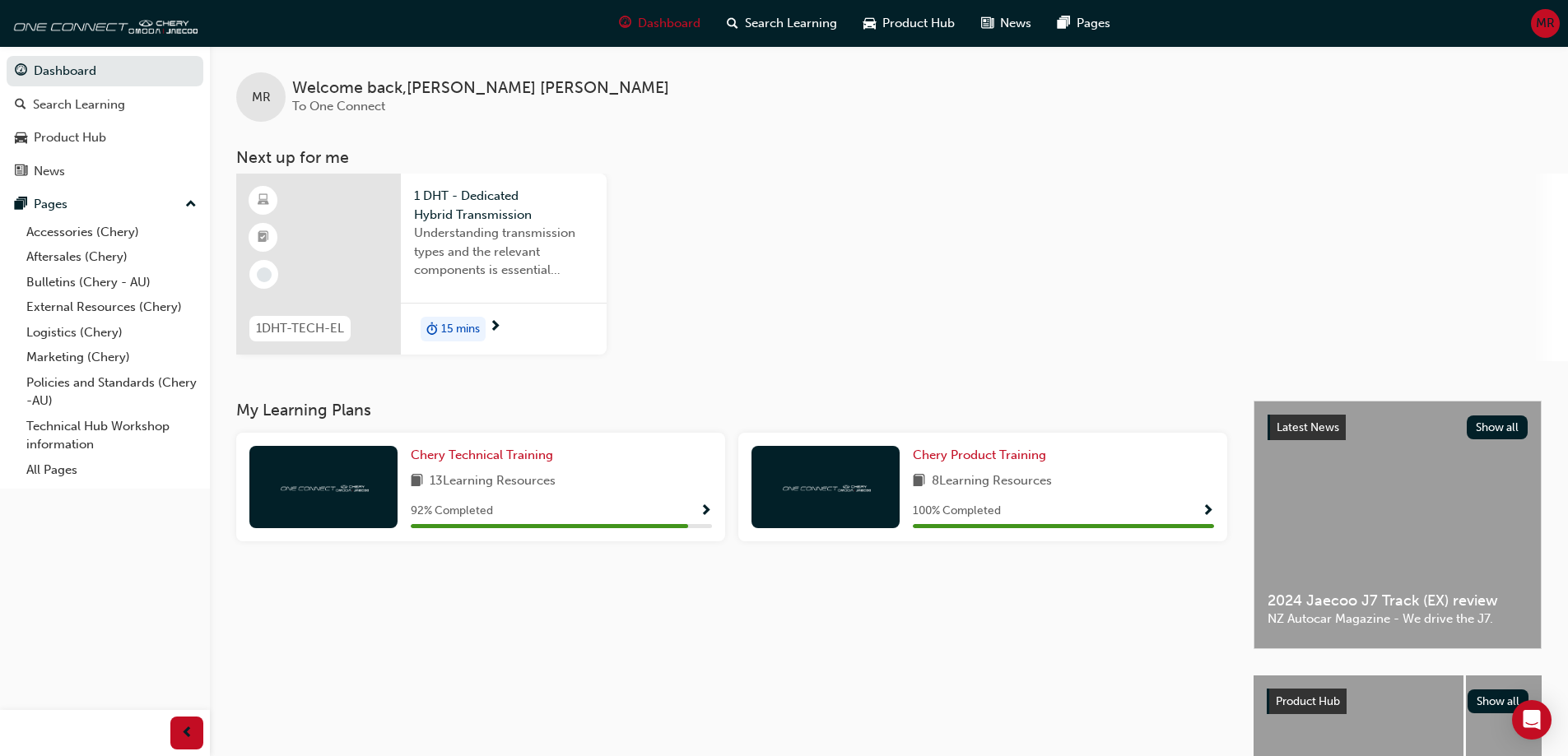
click at [362, 223] on div at bounding box center [318, 264] width 164 height 181
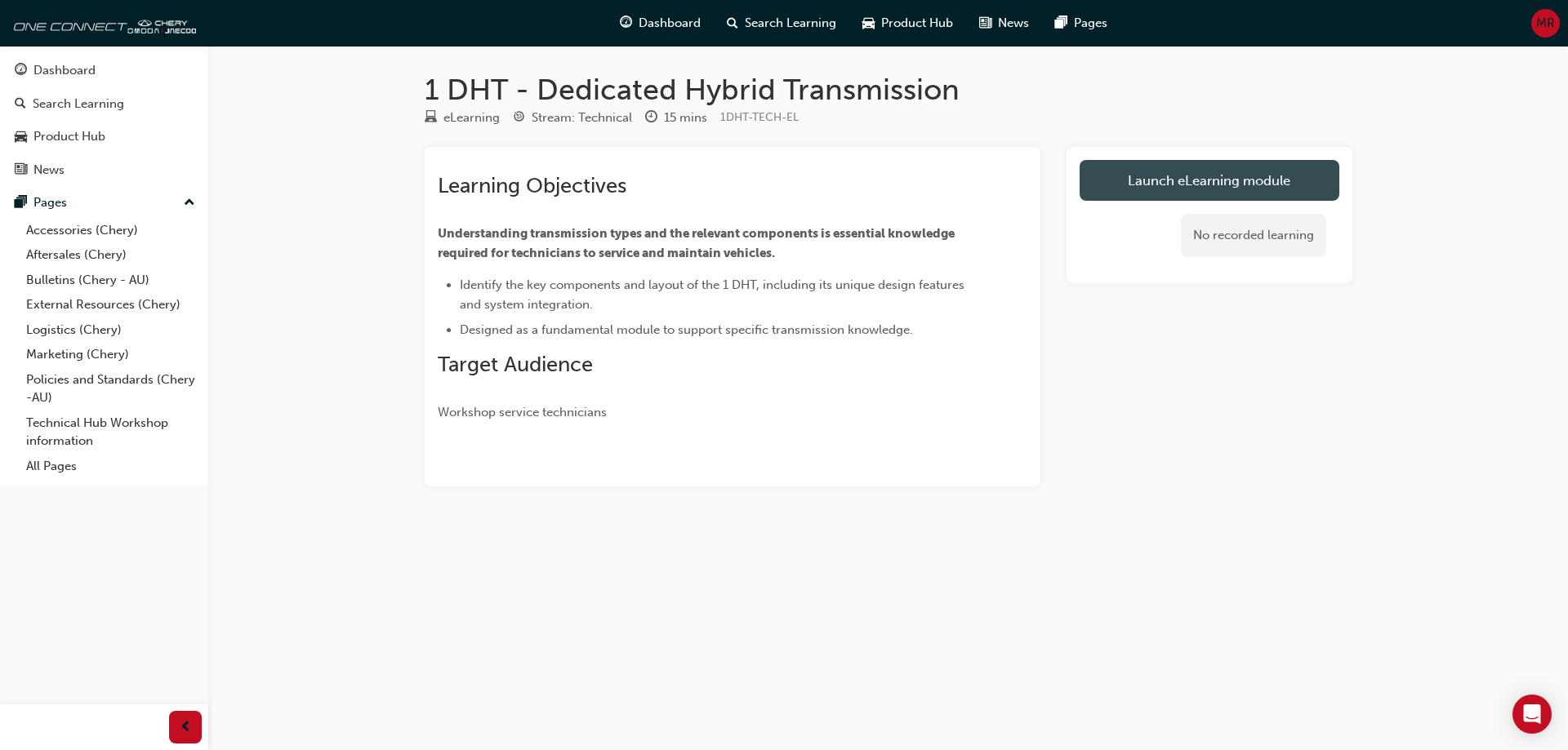
click at [1150, 167] on link "Launch eLearning module" at bounding box center [1209, 181] width 260 height 41
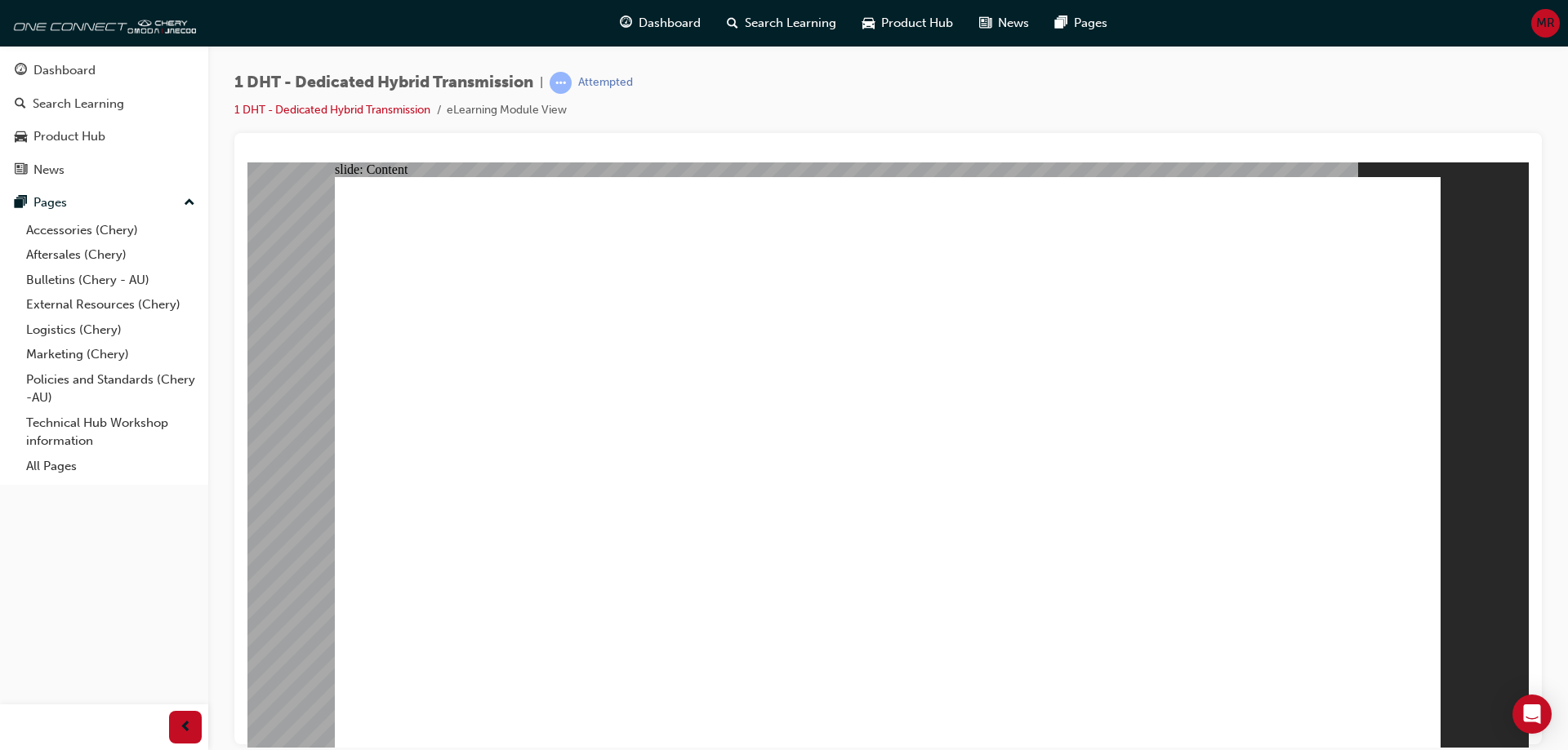
drag, startPoint x: 1127, startPoint y: 625, endPoint x: 1107, endPoint y: 627, distance: 20.1
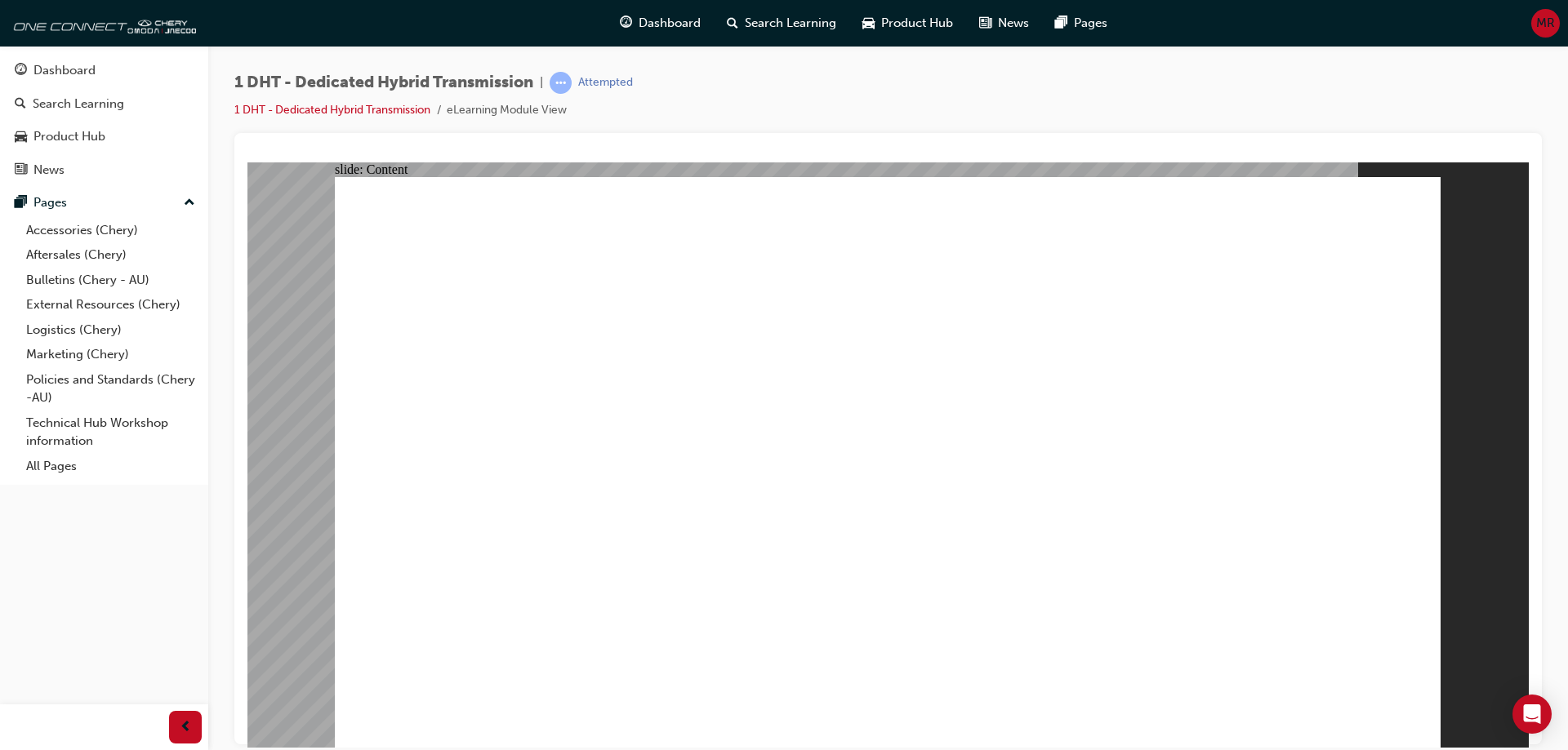
drag, startPoint x: 891, startPoint y: 352, endPoint x: 1091, endPoint y: 361, distance: 200.2
drag, startPoint x: 654, startPoint y: 377, endPoint x: 691, endPoint y: 386, distance: 38.1
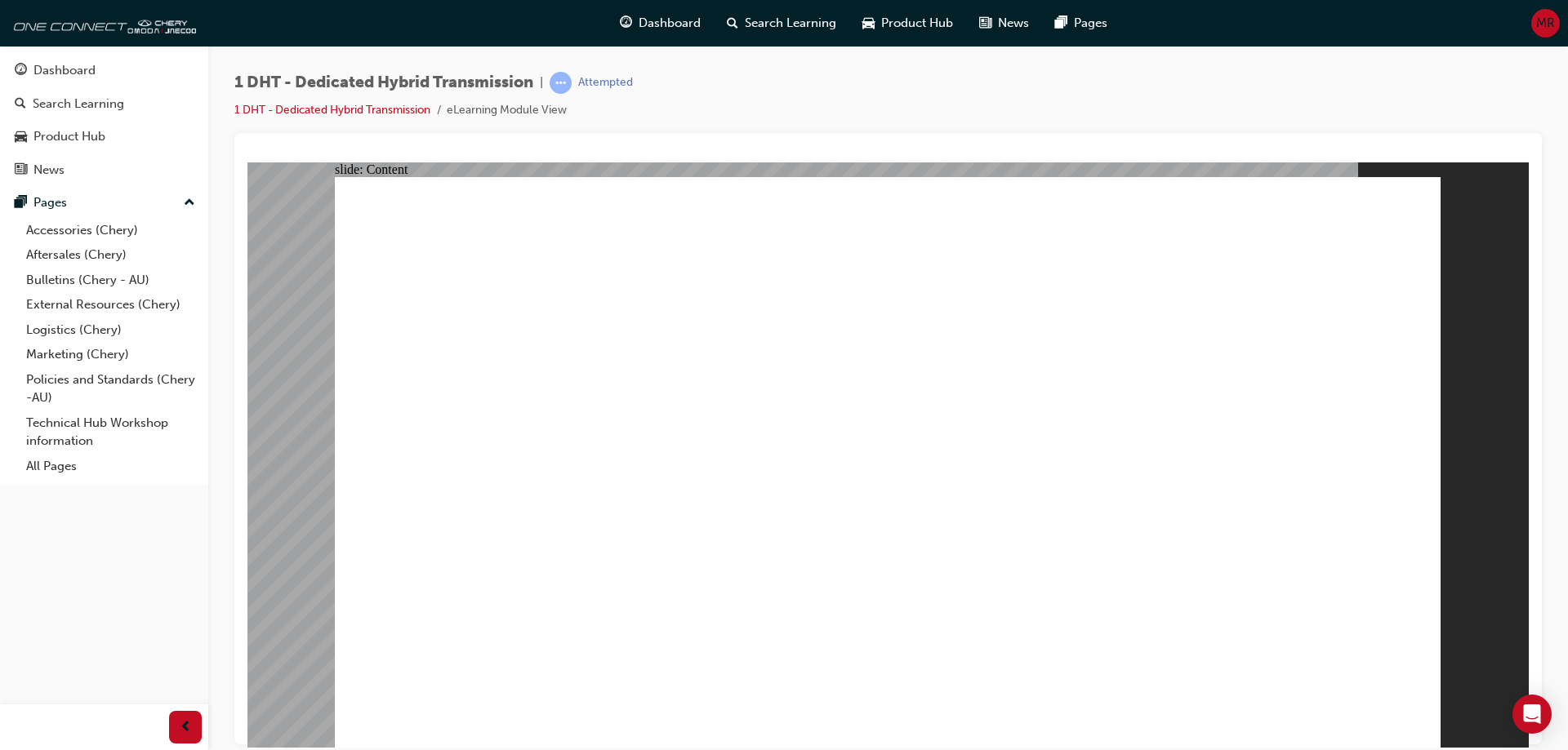
type input "24"
drag, startPoint x: 1320, startPoint y: 651, endPoint x: 1426, endPoint y: 573, distance: 131.6
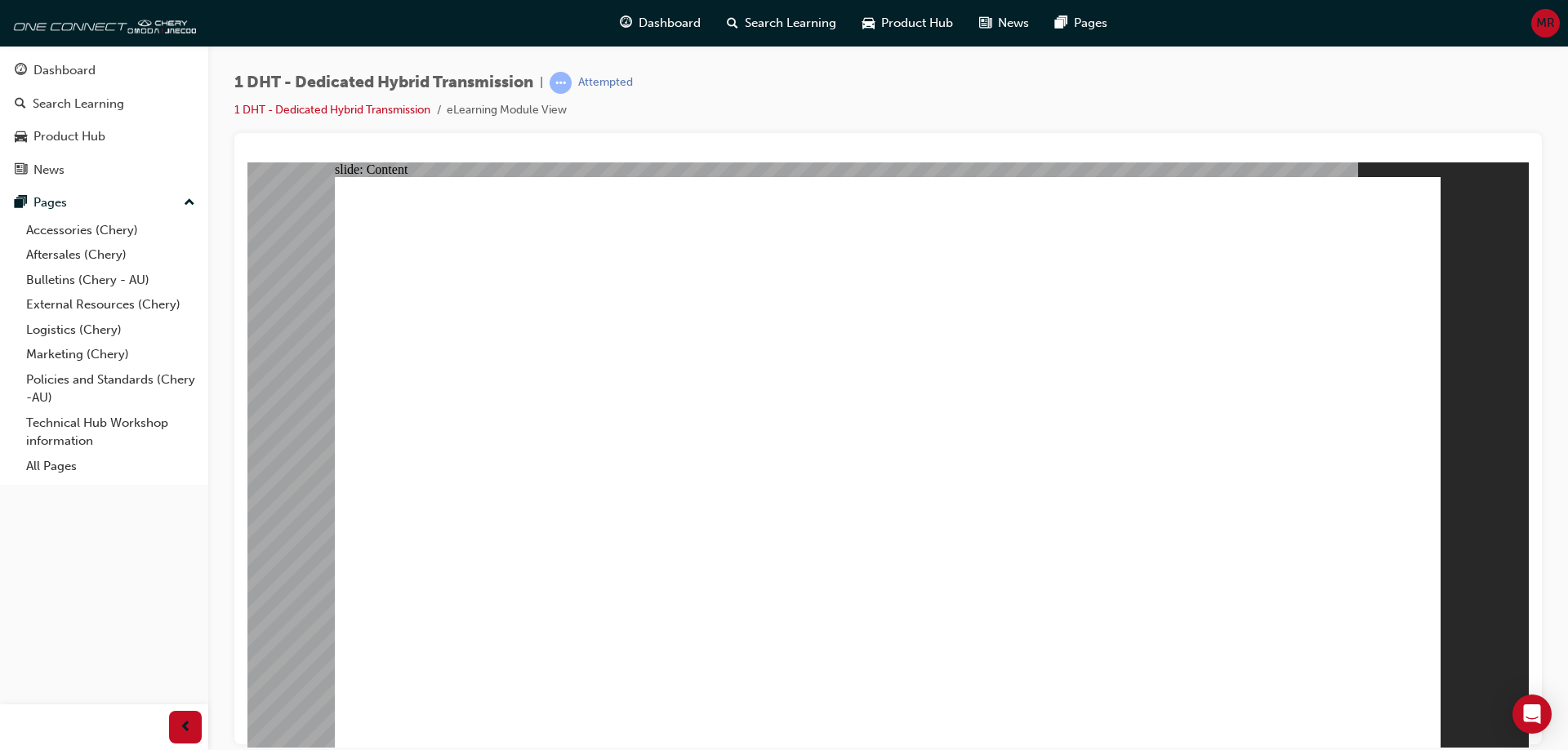
drag, startPoint x: 1141, startPoint y: 665, endPoint x: 1257, endPoint y: 422, distance: 269.3
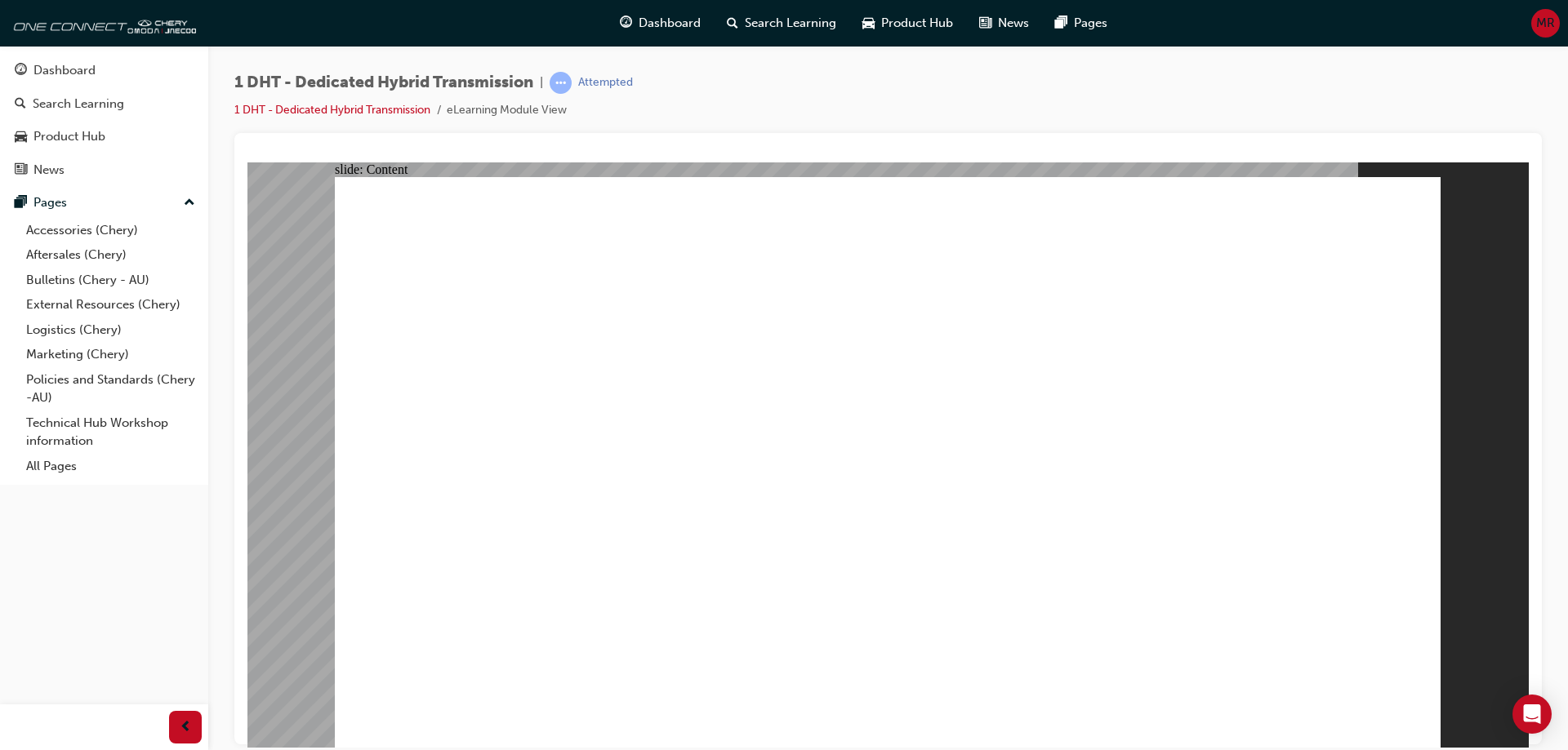
drag, startPoint x: 546, startPoint y: 664, endPoint x: 537, endPoint y: 624, distance: 41.0
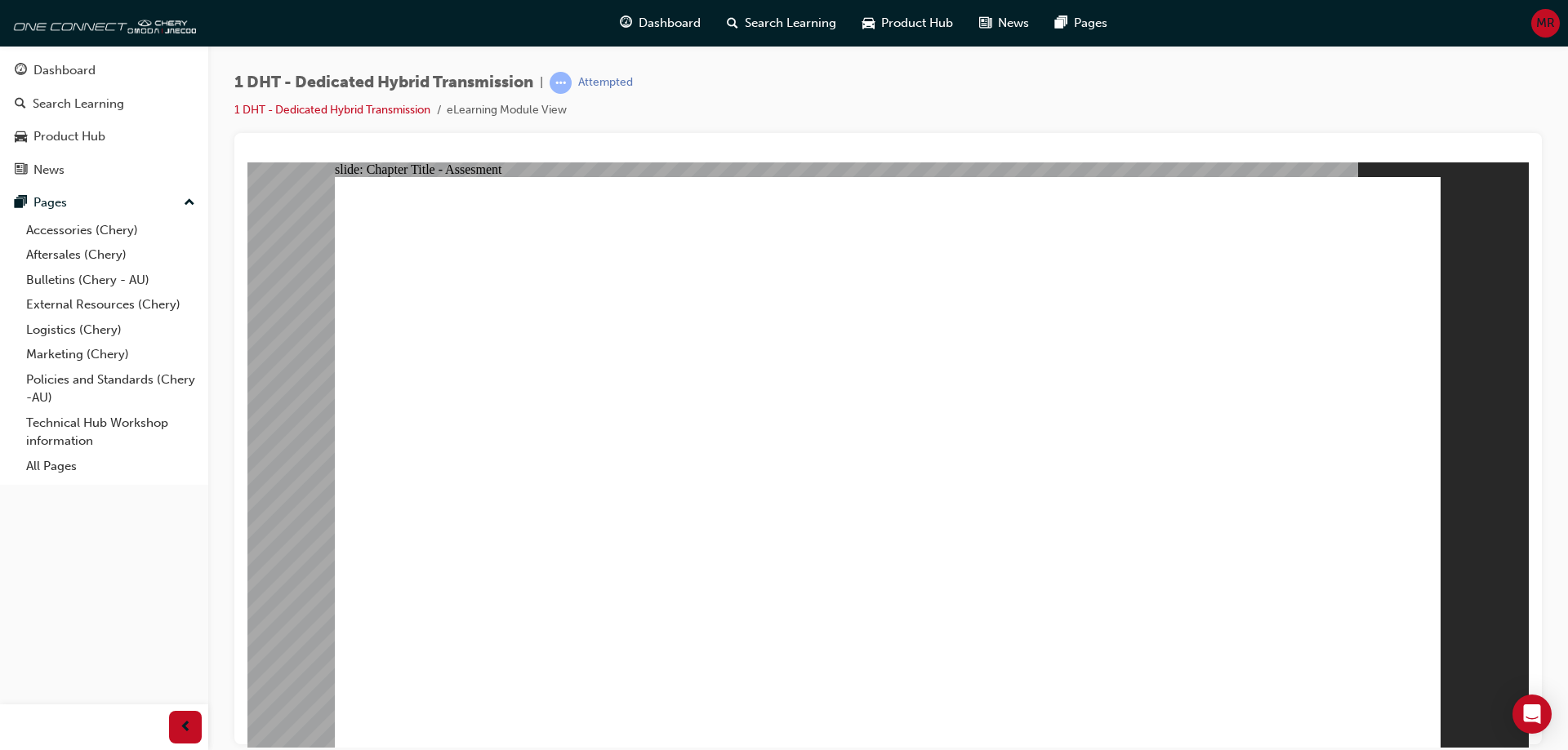
drag, startPoint x: 1394, startPoint y: 724, endPoint x: 1415, endPoint y: 725, distance: 21.0
drag, startPoint x: 1393, startPoint y: 746, endPoint x: 1403, endPoint y: 736, distance: 14.1
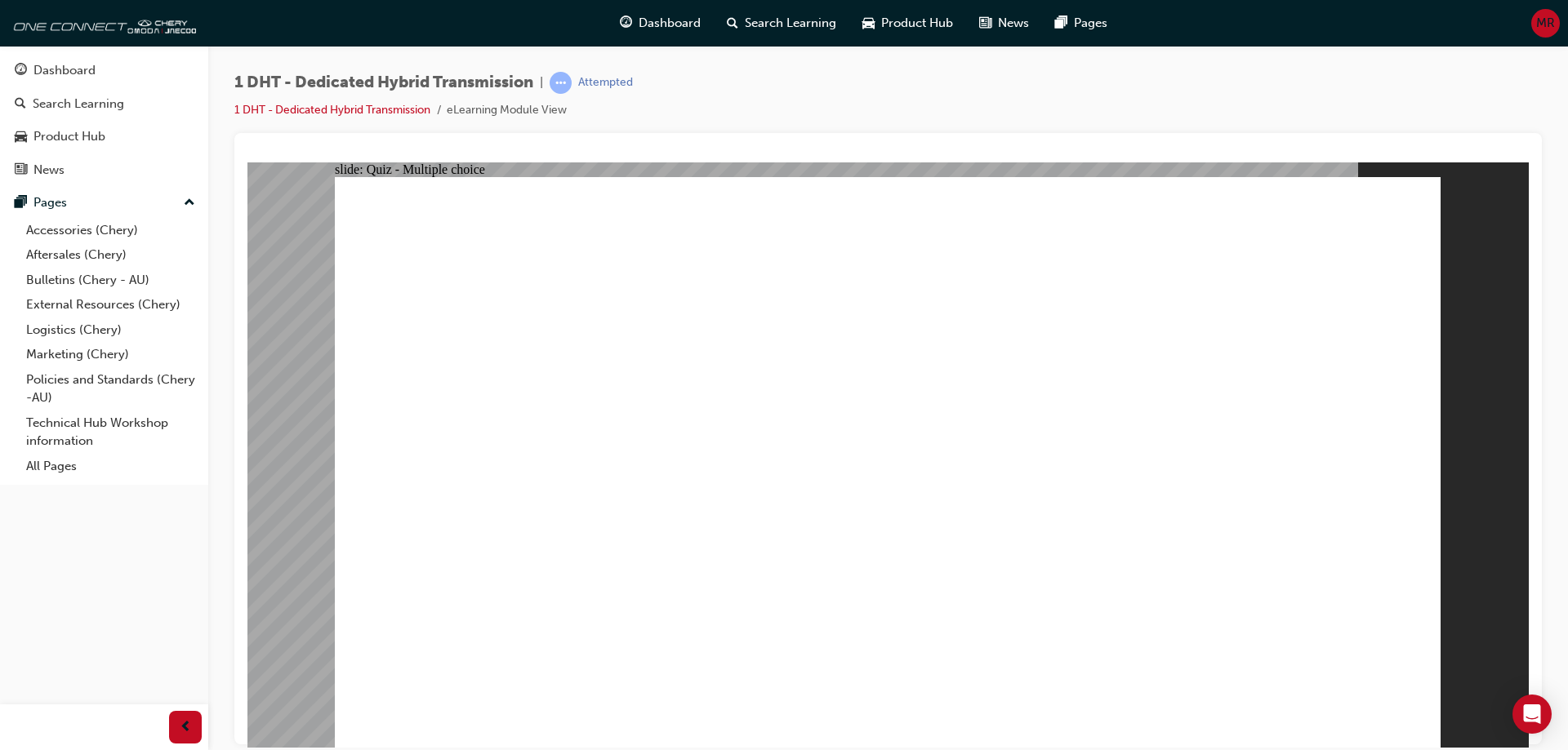
radio input "true"
drag, startPoint x: 546, startPoint y: 617, endPoint x: 875, endPoint y: 311, distance: 449.3
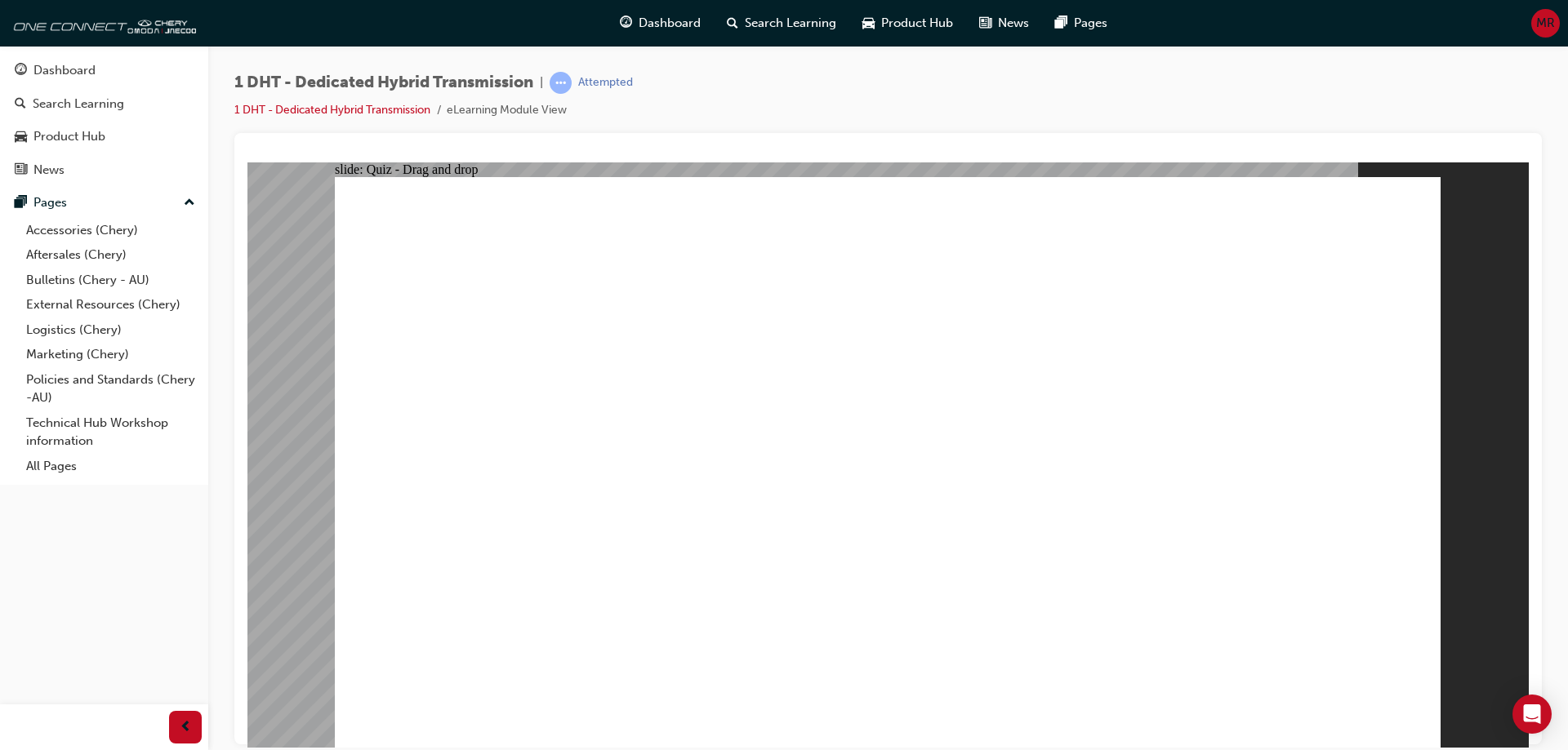
drag, startPoint x: 678, startPoint y: 620, endPoint x: 860, endPoint y: 378, distance: 302.8
drag, startPoint x: 787, startPoint y: 578, endPoint x: 878, endPoint y: 362, distance: 234.4
drag, startPoint x: 897, startPoint y: 607, endPoint x: 918, endPoint y: 363, distance: 244.9
drag, startPoint x: 968, startPoint y: 616, endPoint x: 931, endPoint y: 338, distance: 280.5
drag, startPoint x: 1022, startPoint y: 570, endPoint x: 871, endPoint y: 393, distance: 232.7
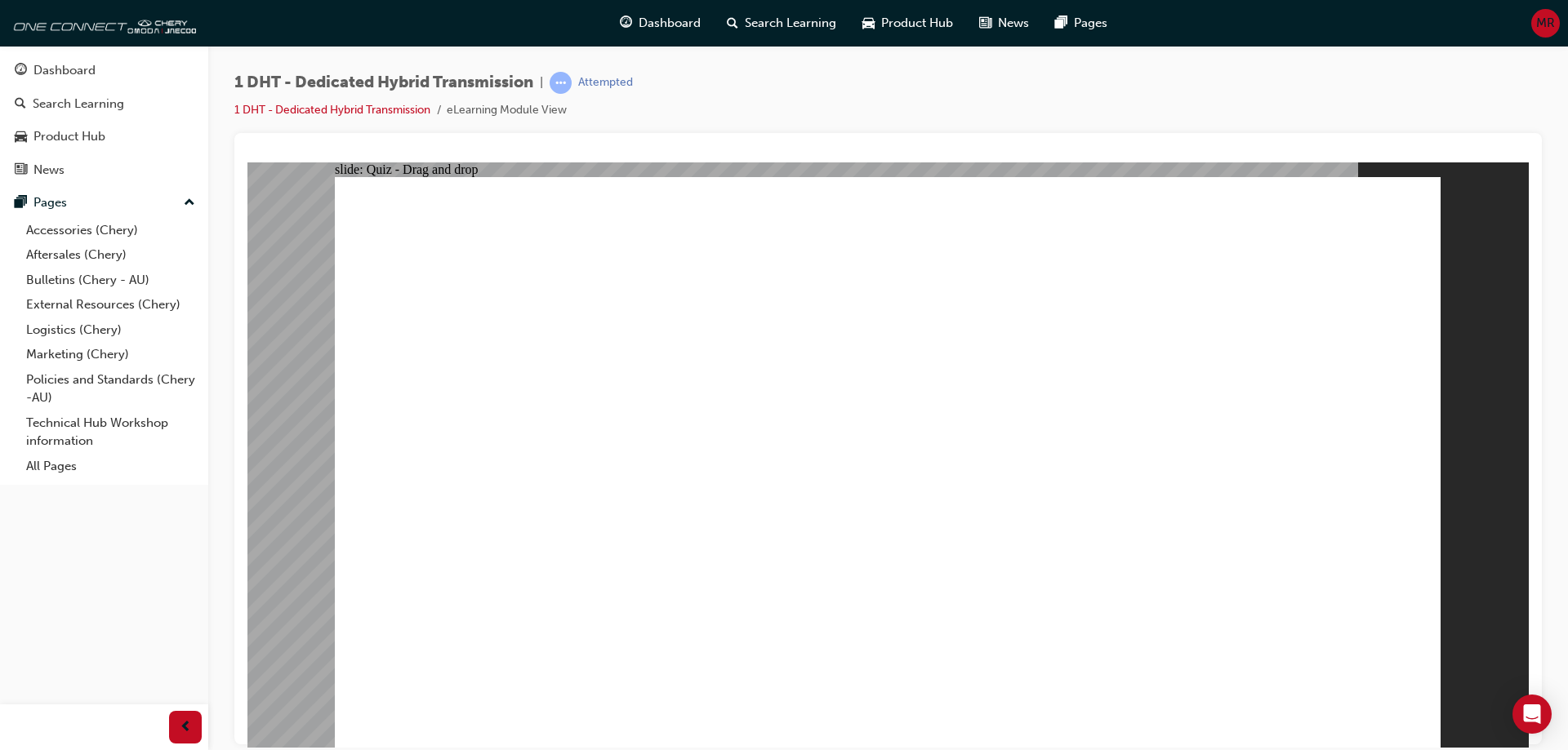
drag, startPoint x: 1183, startPoint y: 607, endPoint x: 1022, endPoint y: 390, distance: 270.2
radio input "true"
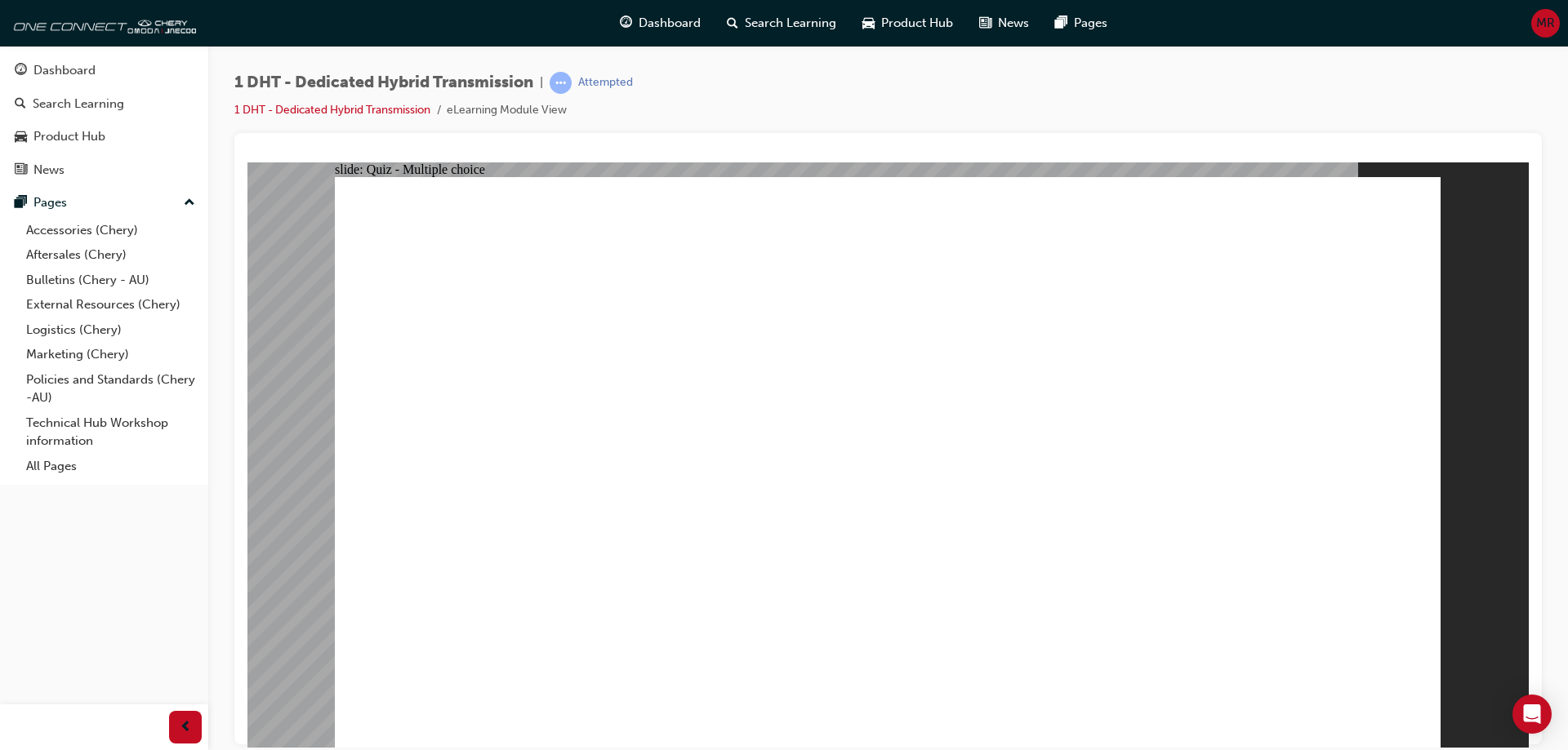
radio input "true"
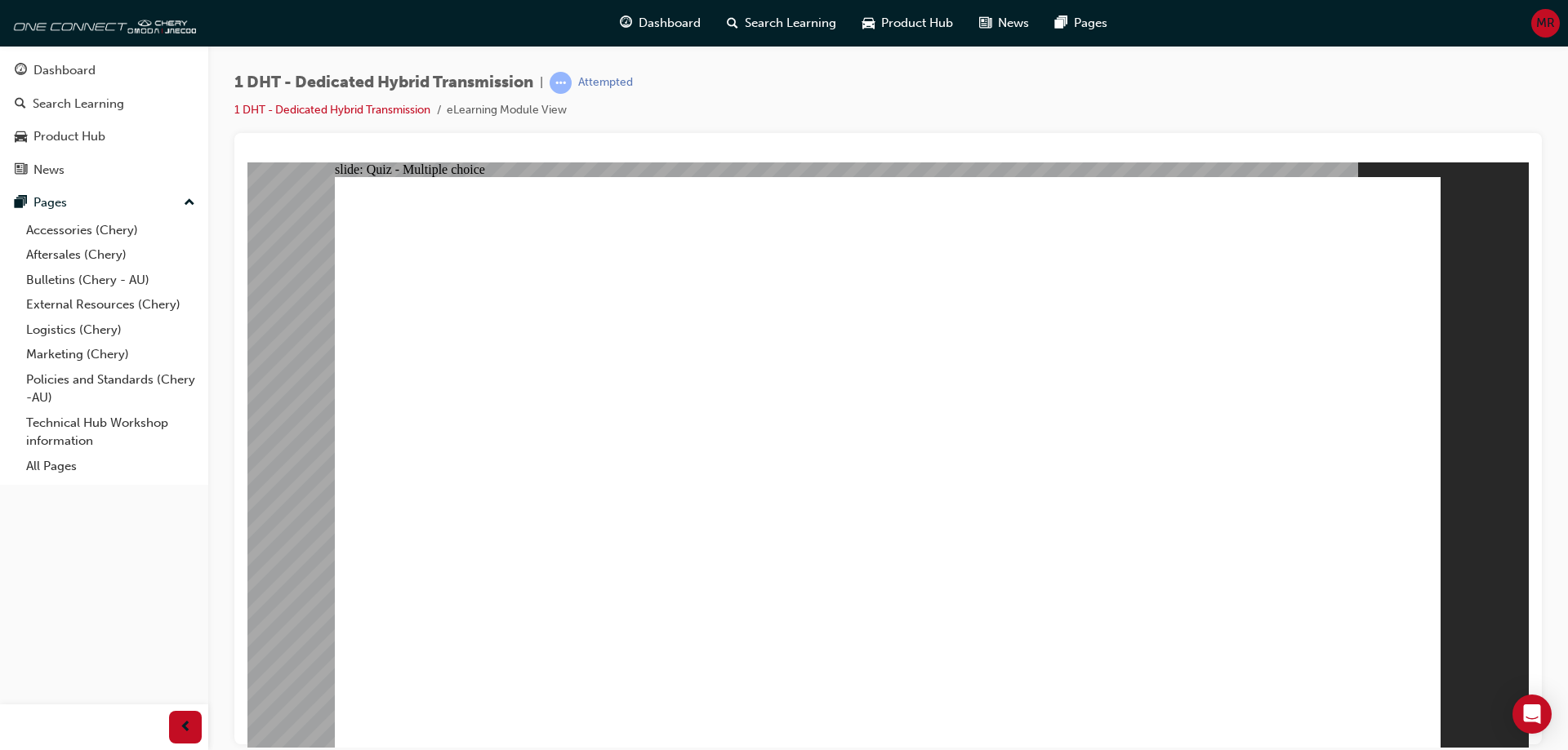
checkbox input "true"
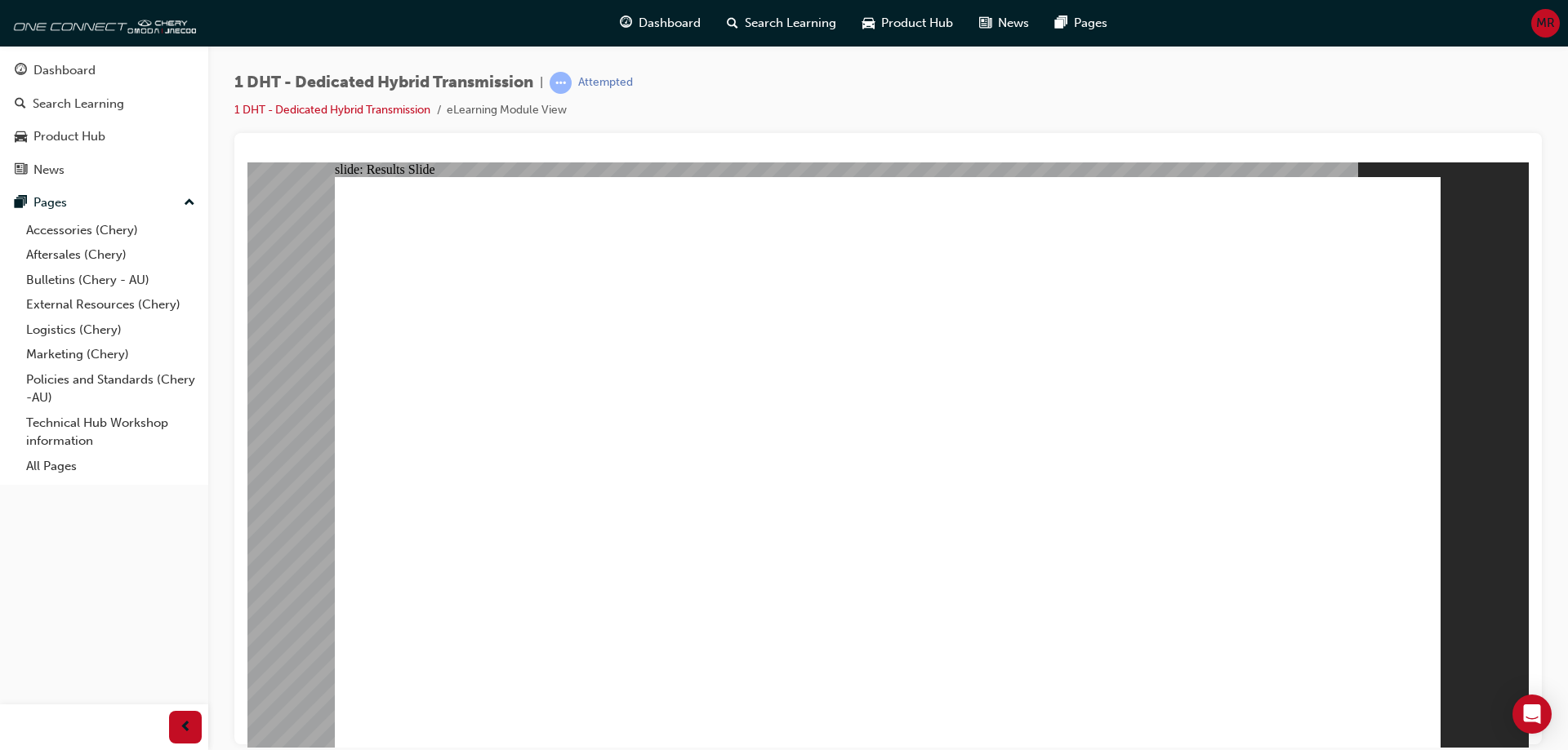
radio input "false"
radio input "true"
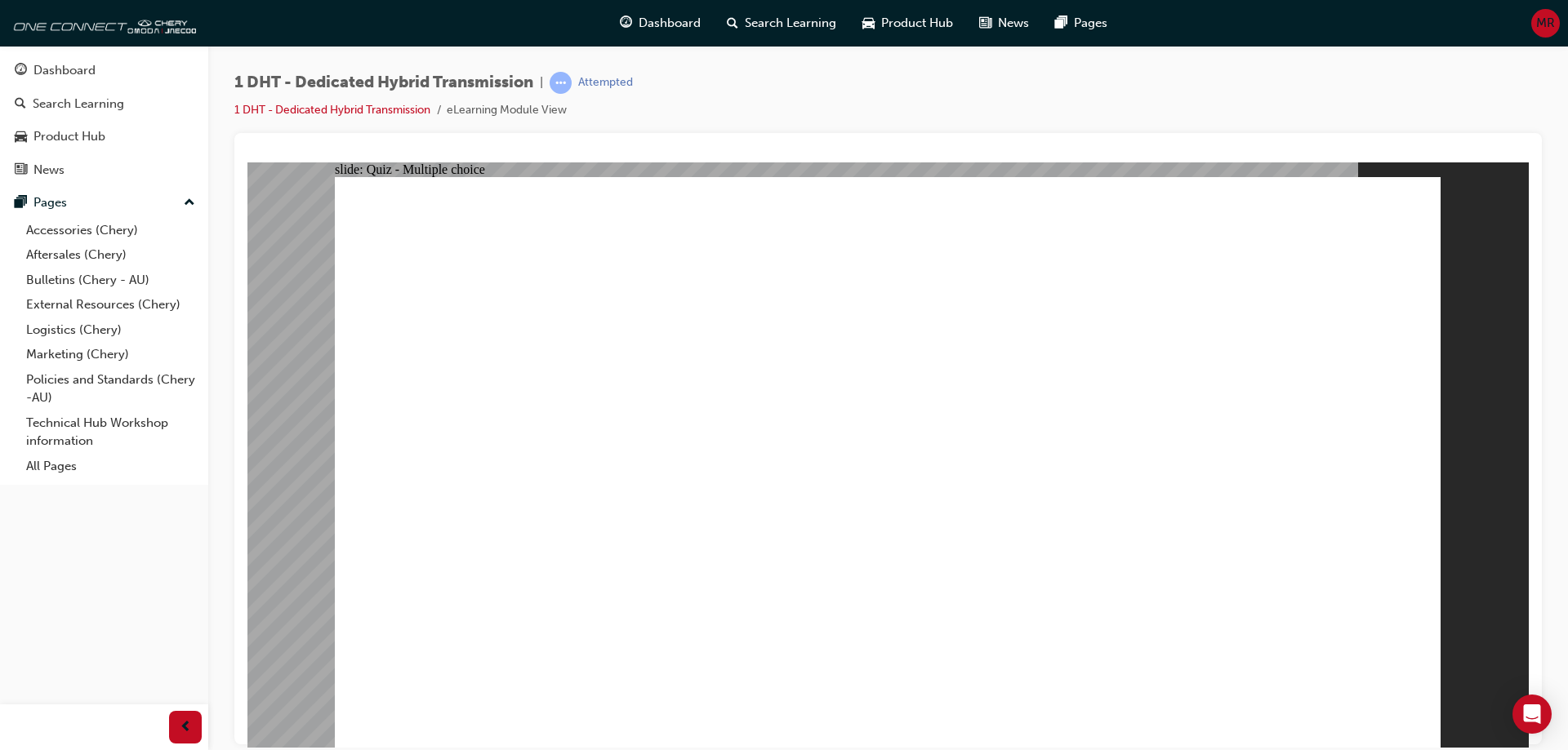
drag, startPoint x: 674, startPoint y: 581, endPoint x: 857, endPoint y: 304, distance: 332.0
drag, startPoint x: 798, startPoint y: 610, endPoint x: 866, endPoint y: 351, distance: 267.8
drag, startPoint x: 960, startPoint y: 598, endPoint x: 1208, endPoint y: 299, distance: 388.5
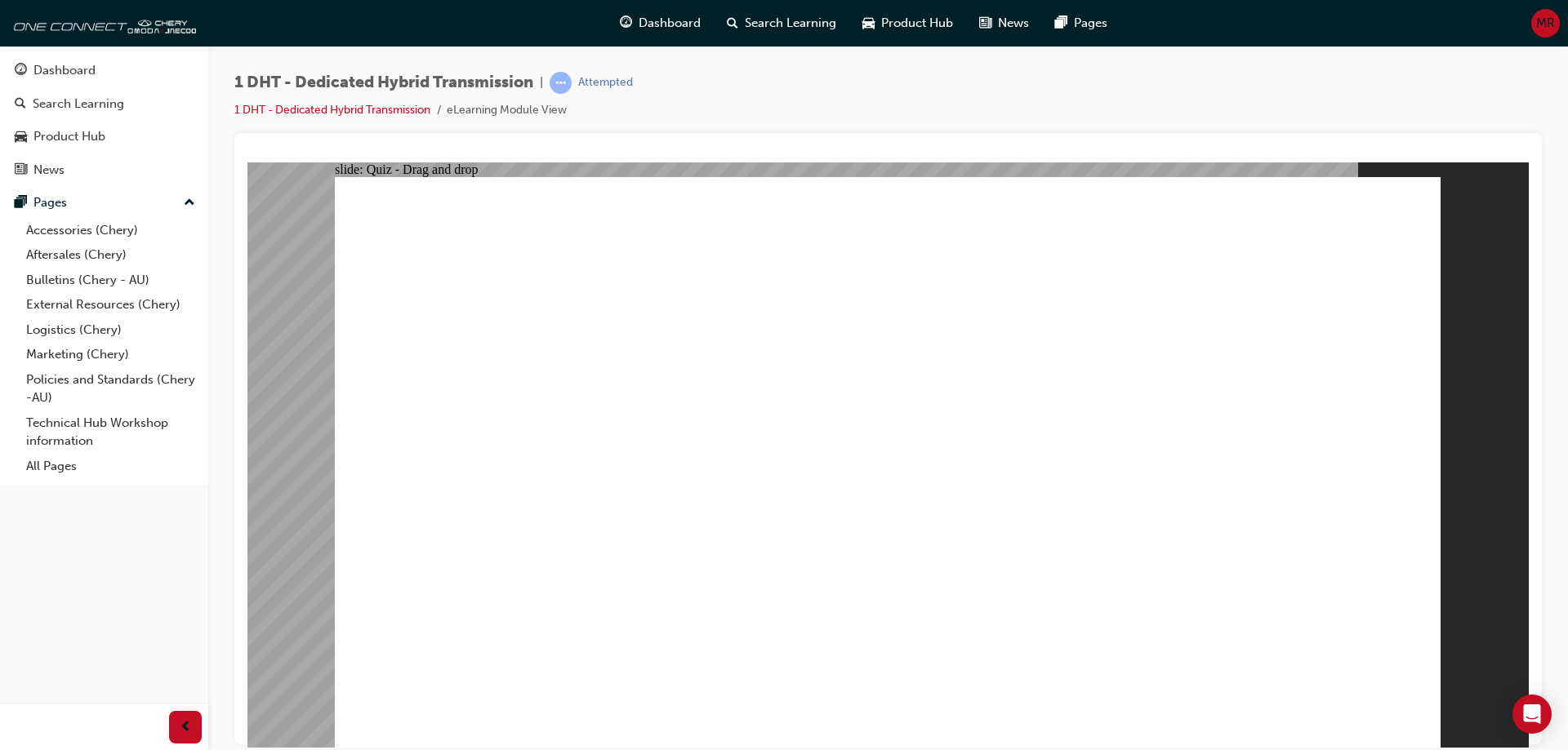
drag, startPoint x: 889, startPoint y: 607, endPoint x: 913, endPoint y: 597, distance: 26.0
drag, startPoint x: 1066, startPoint y: 623, endPoint x: 946, endPoint y: 365, distance: 284.5
drag, startPoint x: 882, startPoint y: 600, endPoint x: 935, endPoint y: 344, distance: 261.4
drag, startPoint x: 778, startPoint y: 530, endPoint x: 1214, endPoint y: 328, distance: 480.5
drag, startPoint x: 1170, startPoint y: 588, endPoint x: 1247, endPoint y: 327, distance: 272.1
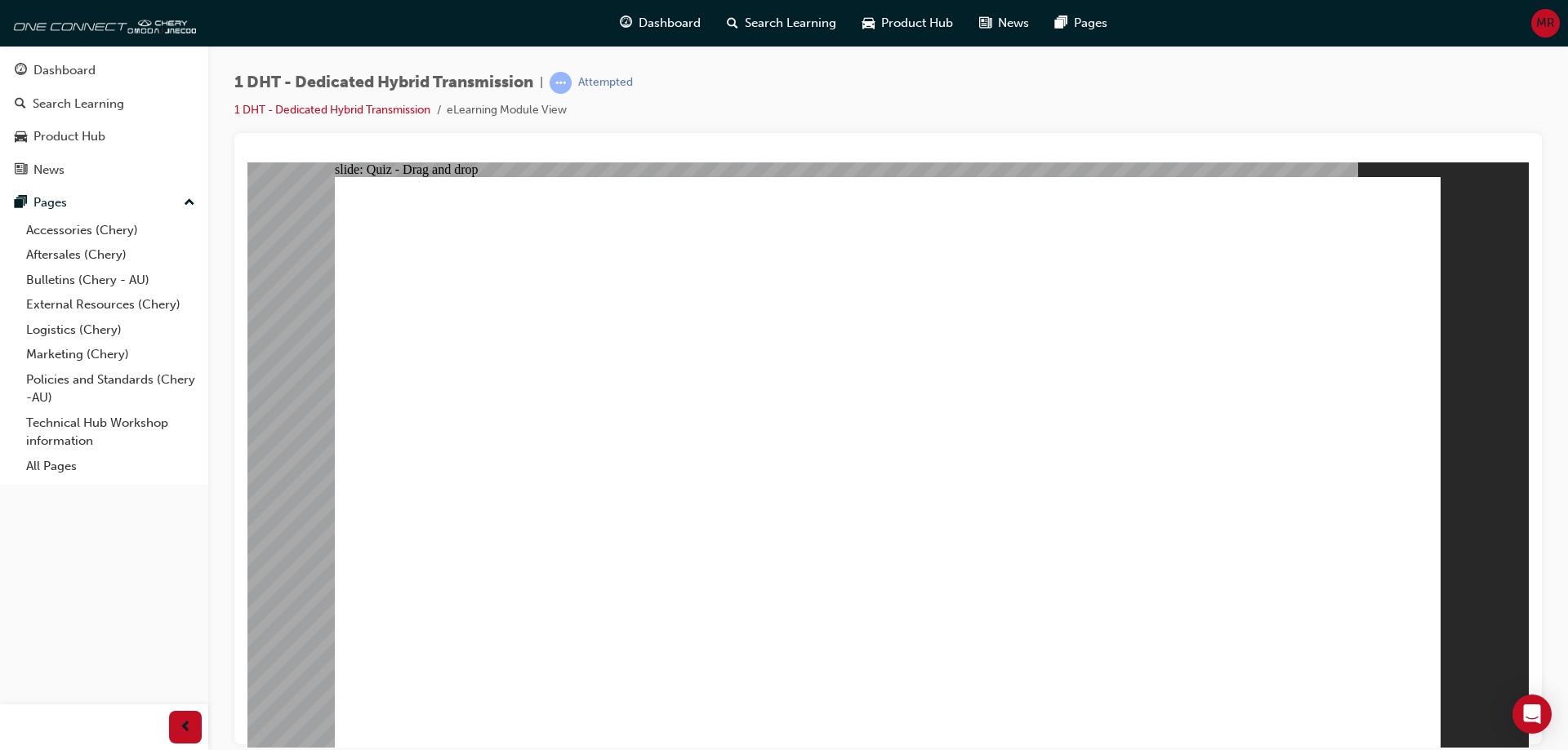
radio input "true"
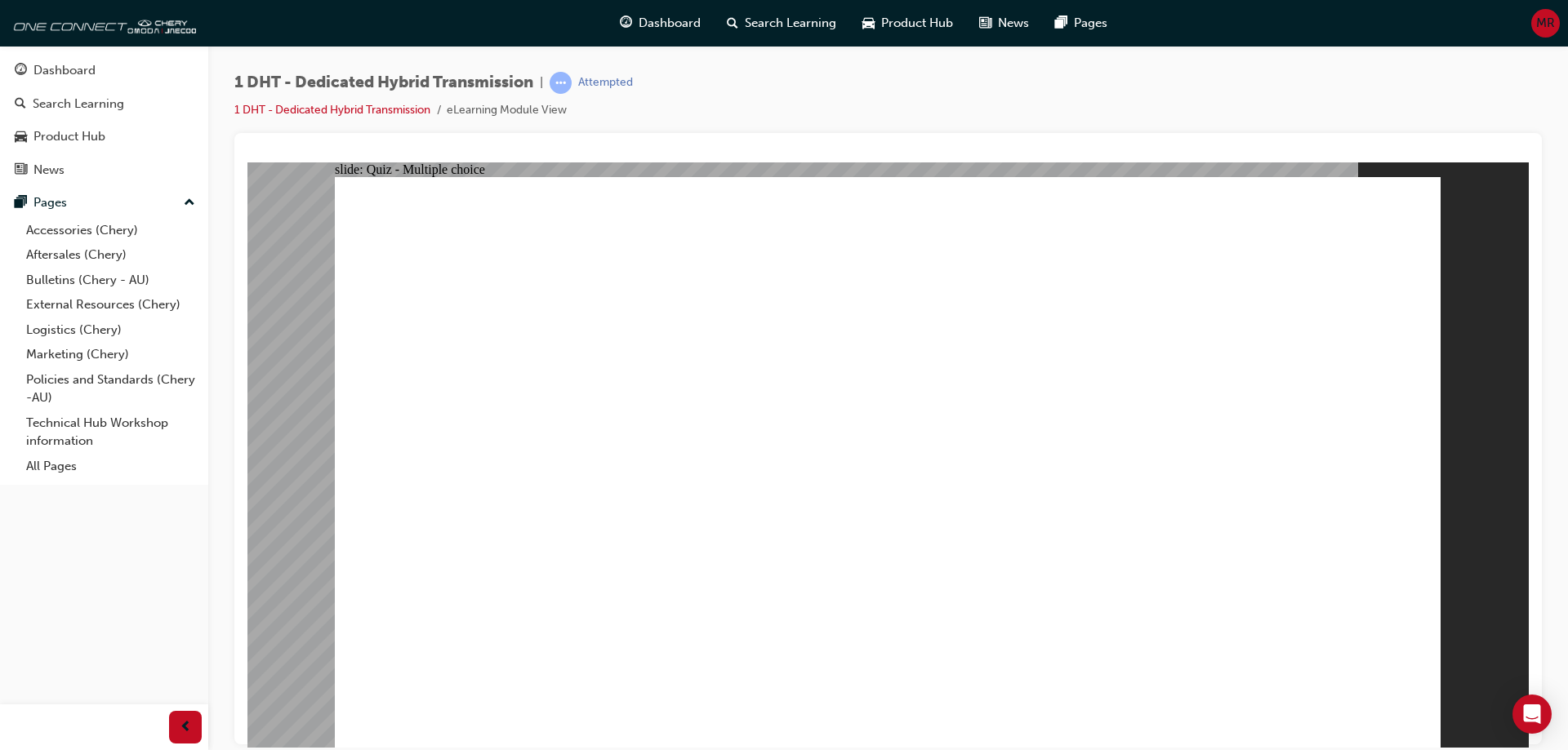
drag, startPoint x: 890, startPoint y: 422, endPoint x: 929, endPoint y: 404, distance: 43.0
radio input "true"
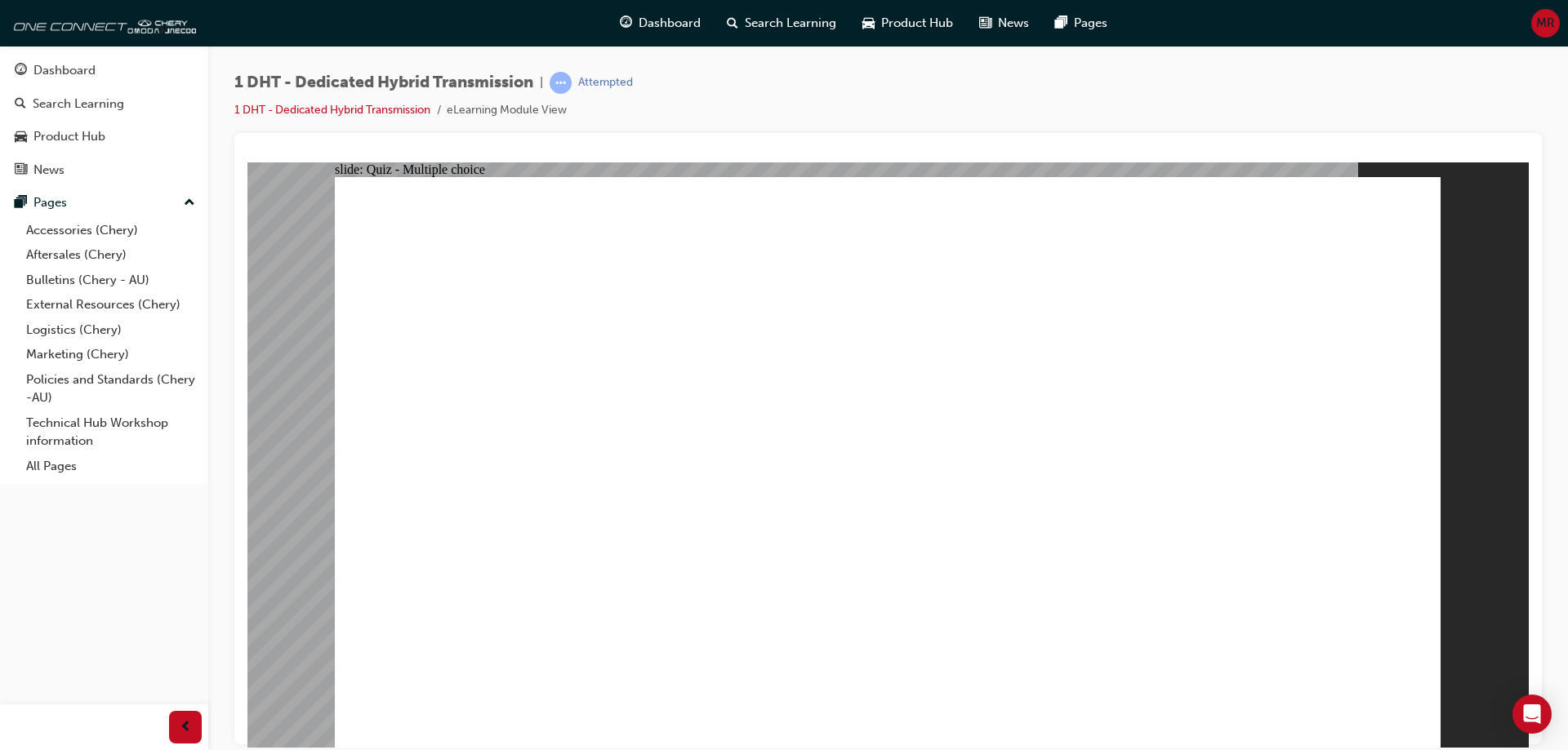
checkbox input "true"
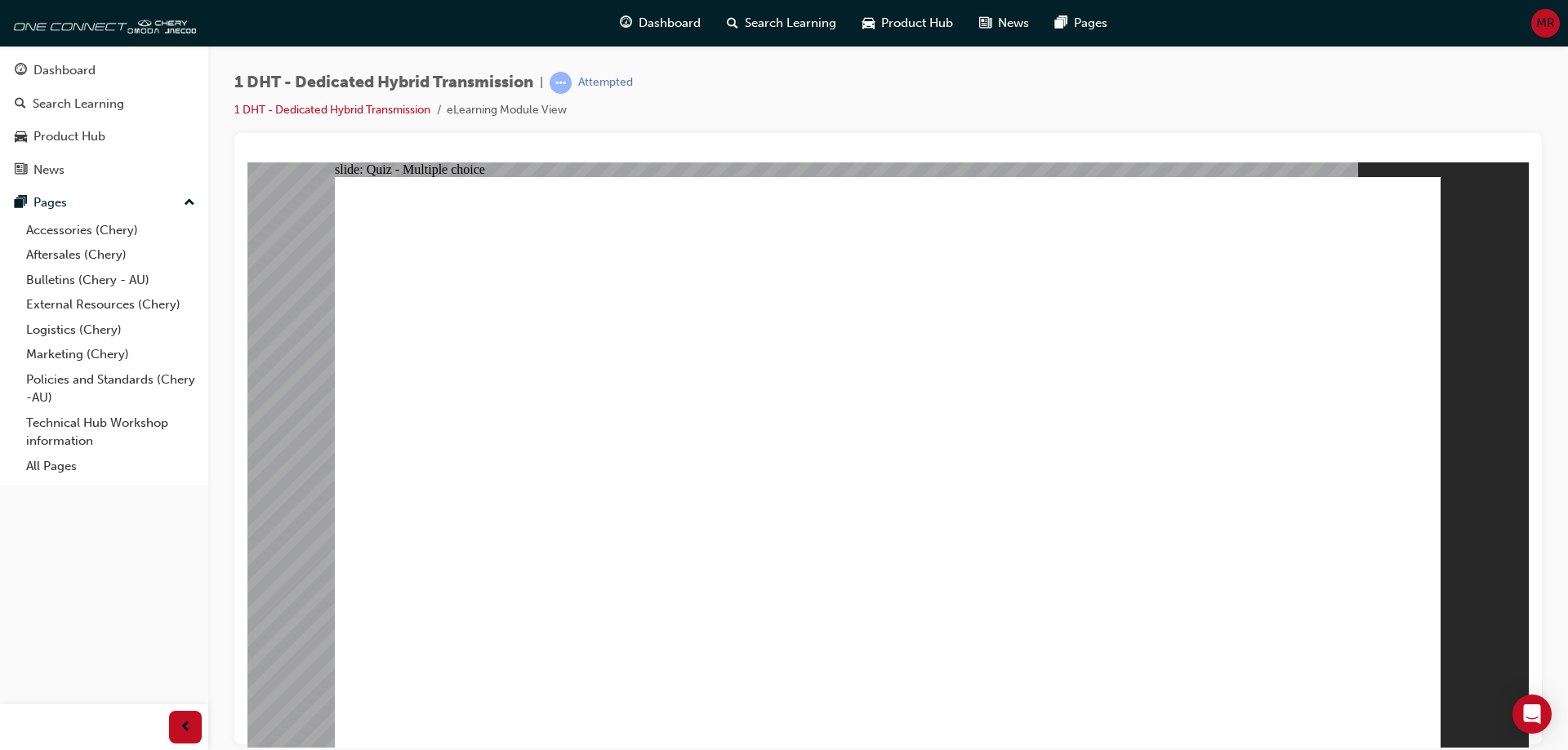
radio input "true"
drag, startPoint x: 893, startPoint y: 597, endPoint x: 928, endPoint y: 347, distance: 252.4
drag, startPoint x: 967, startPoint y: 613, endPoint x: 1247, endPoint y: 353, distance: 382.1
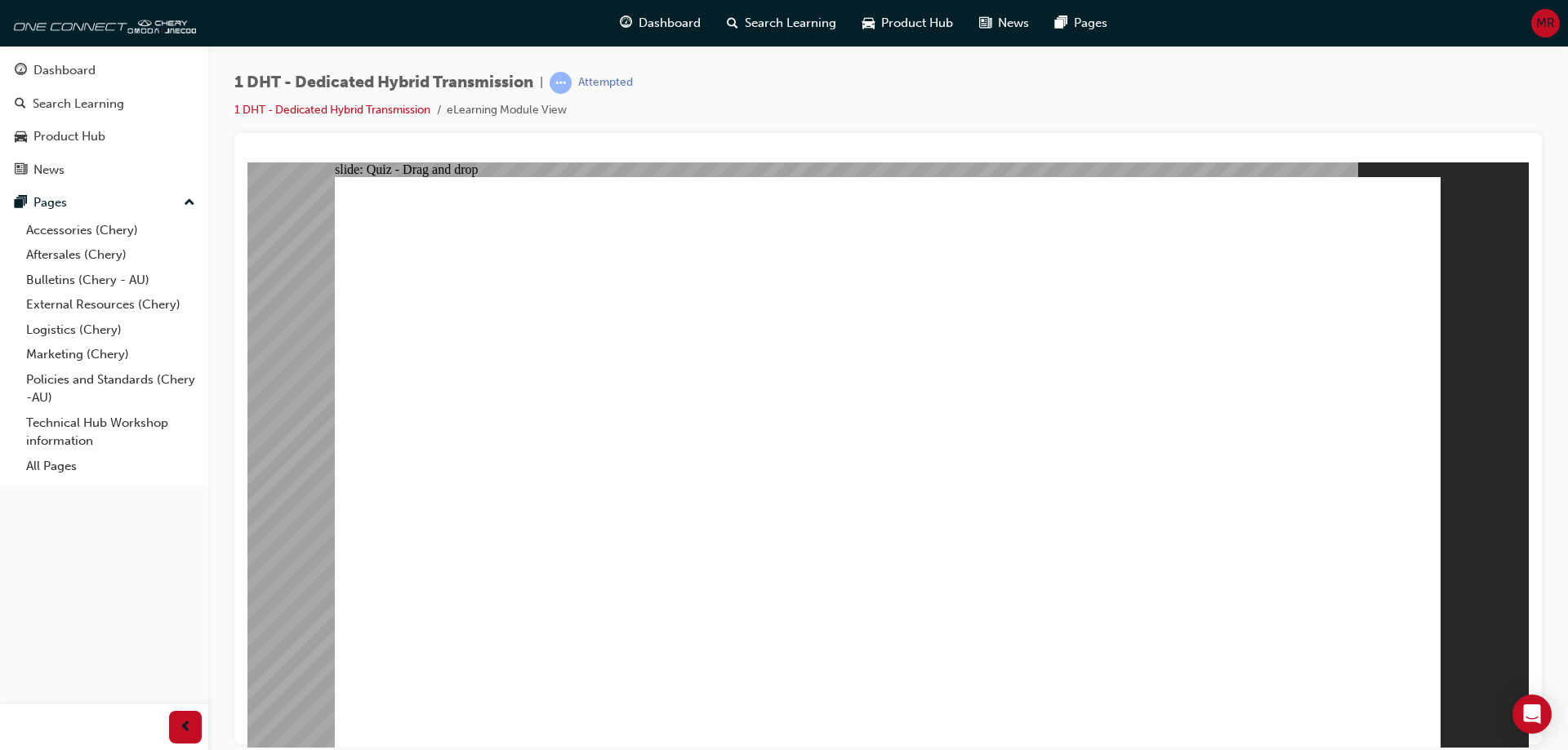
drag, startPoint x: 1188, startPoint y: 570, endPoint x: 1151, endPoint y: 479, distance: 98.2
drag, startPoint x: 1079, startPoint y: 621, endPoint x: 922, endPoint y: 375, distance: 291.8
drag, startPoint x: 791, startPoint y: 627, endPoint x: 860, endPoint y: 398, distance: 239.2
drag, startPoint x: 657, startPoint y: 611, endPoint x: 882, endPoint y: 359, distance: 337.8
drag, startPoint x: 525, startPoint y: 643, endPoint x: 955, endPoint y: 334, distance: 529.5
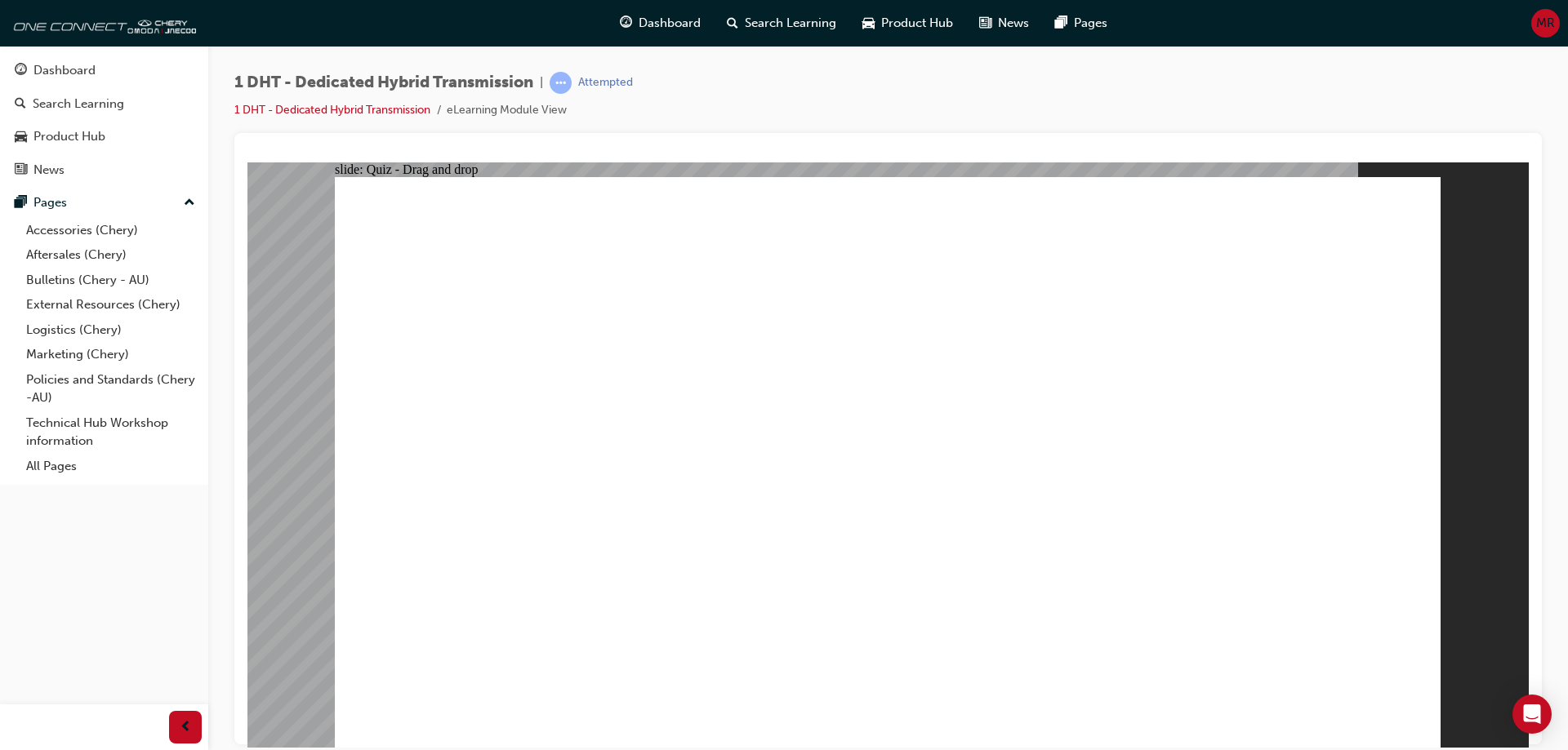
radio input "true"
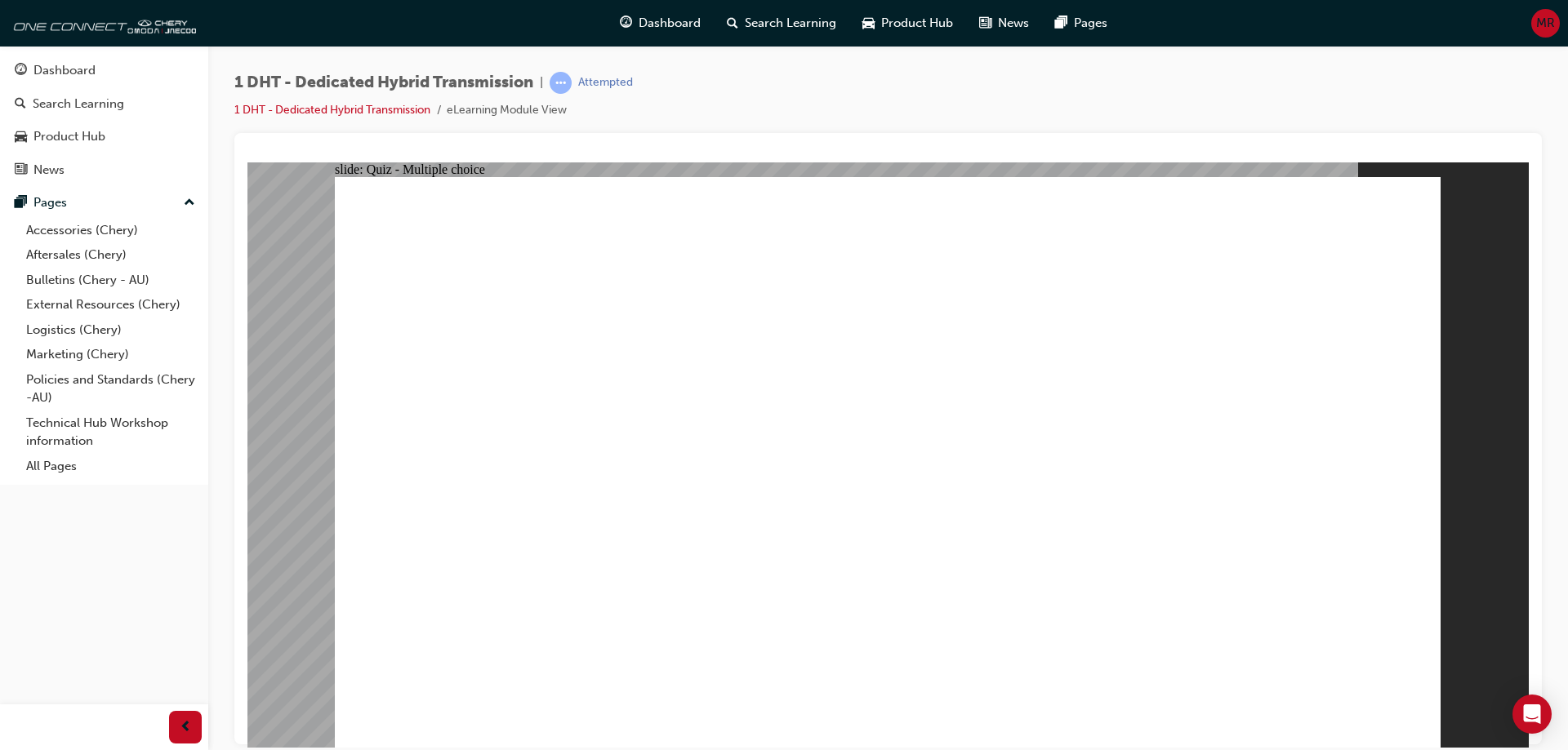
radio input "true"
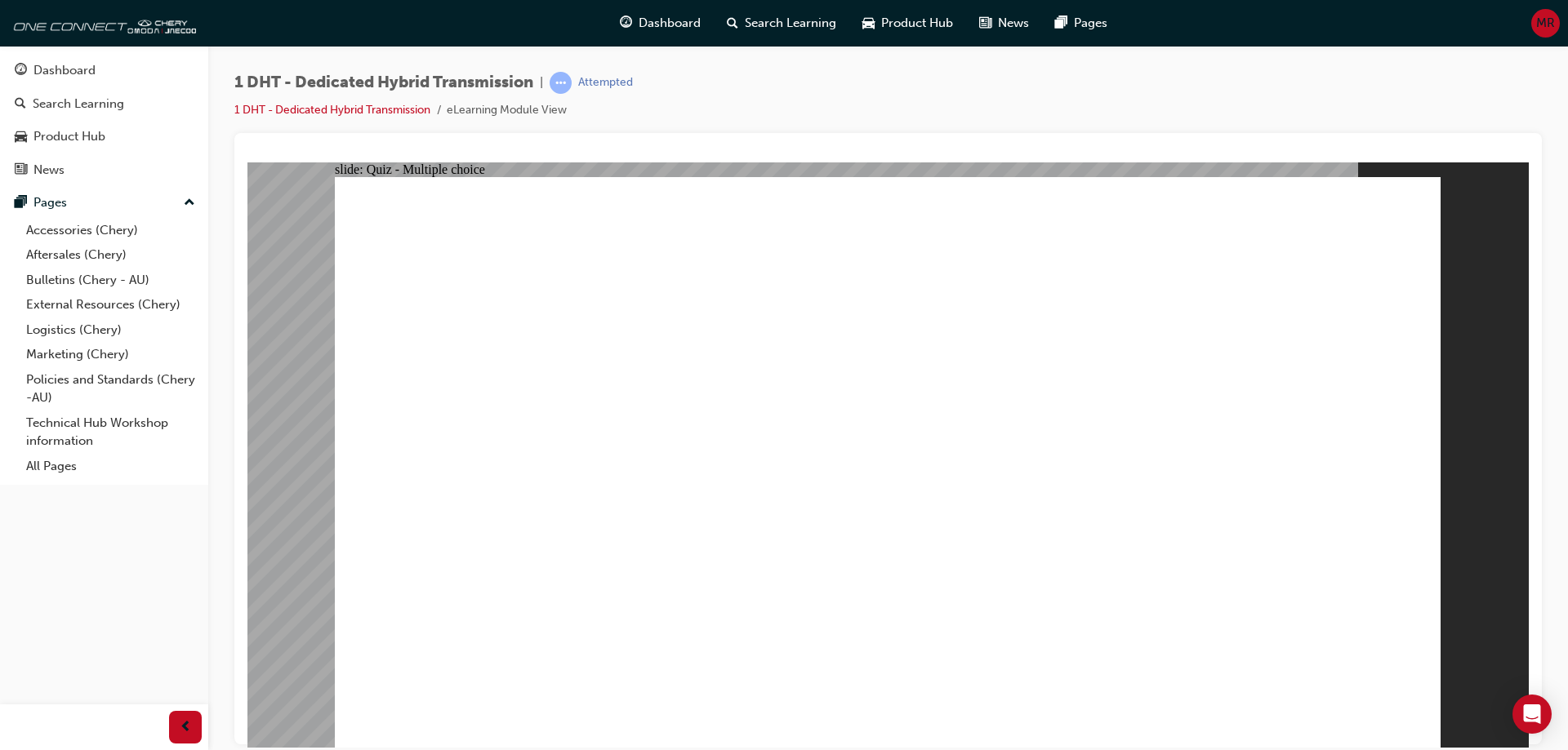
checkbox input "true"
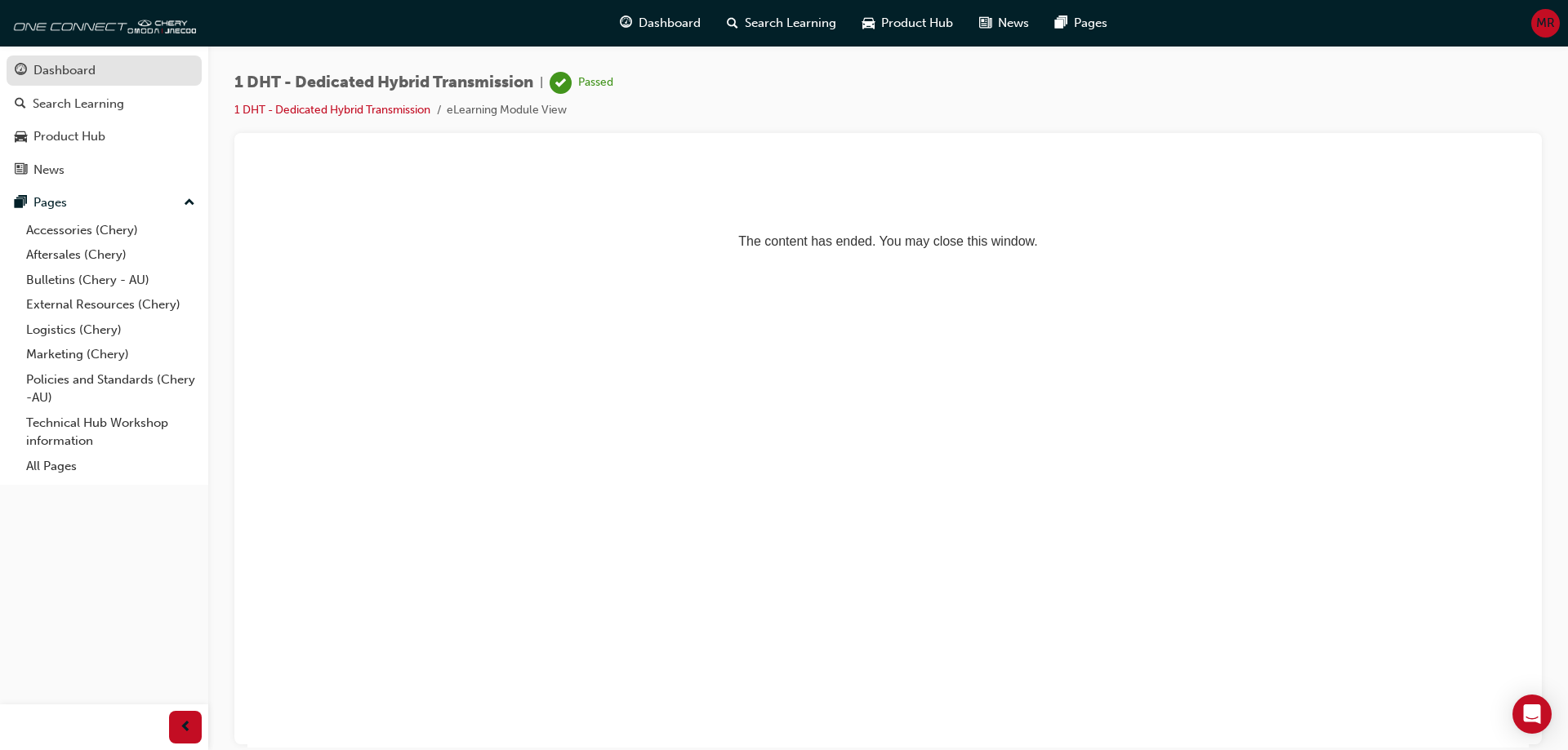
click at [61, 71] on div "Dashboard" at bounding box center [65, 69] width 62 height 18
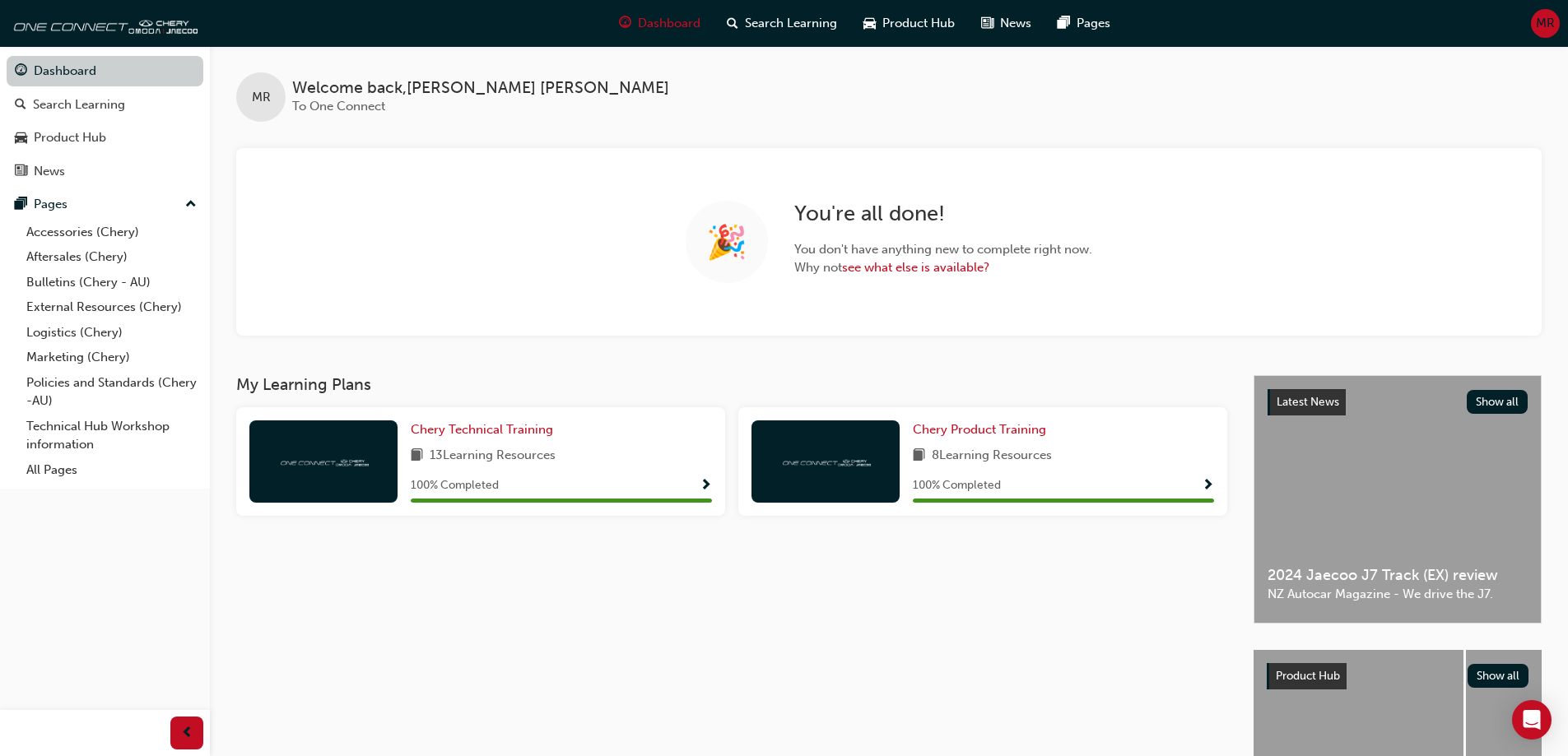
click at [42, 77] on link "Dashboard" at bounding box center [105, 71] width 197 height 30
click at [71, 173] on div "News" at bounding box center [104, 171] width 180 height 20
